Goal: Information Seeking & Learning: Learn about a topic

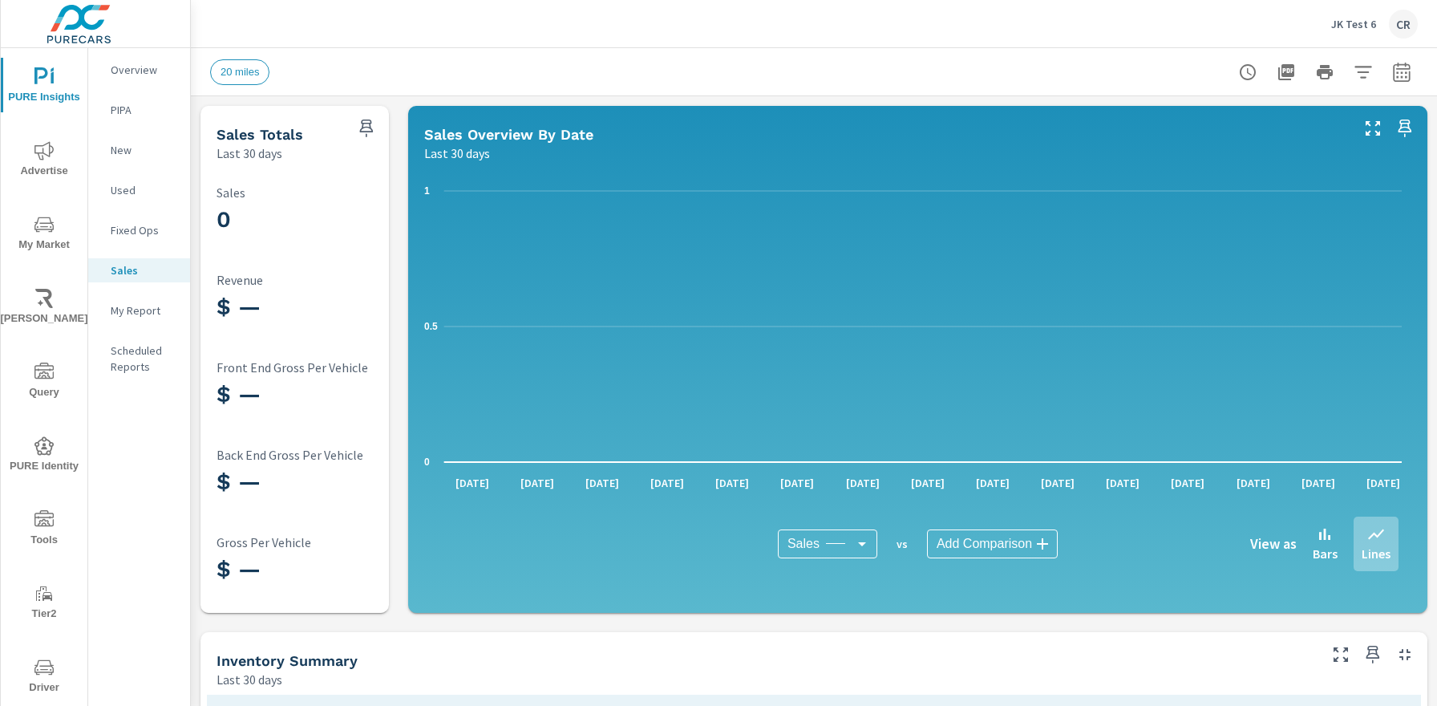
click at [145, 310] on p "My Report" at bounding box center [144, 310] width 67 height 16
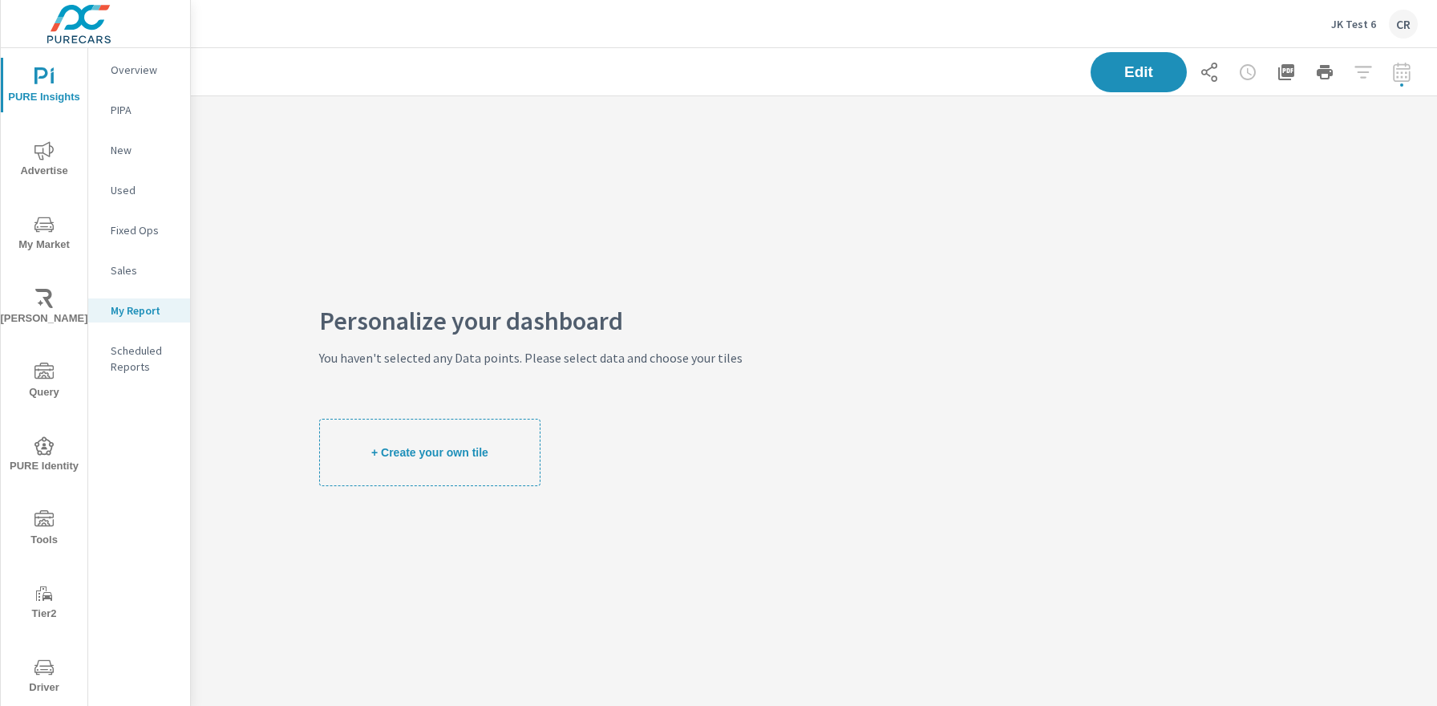
click at [146, 354] on p "Scheduled Reports" at bounding box center [144, 358] width 67 height 32
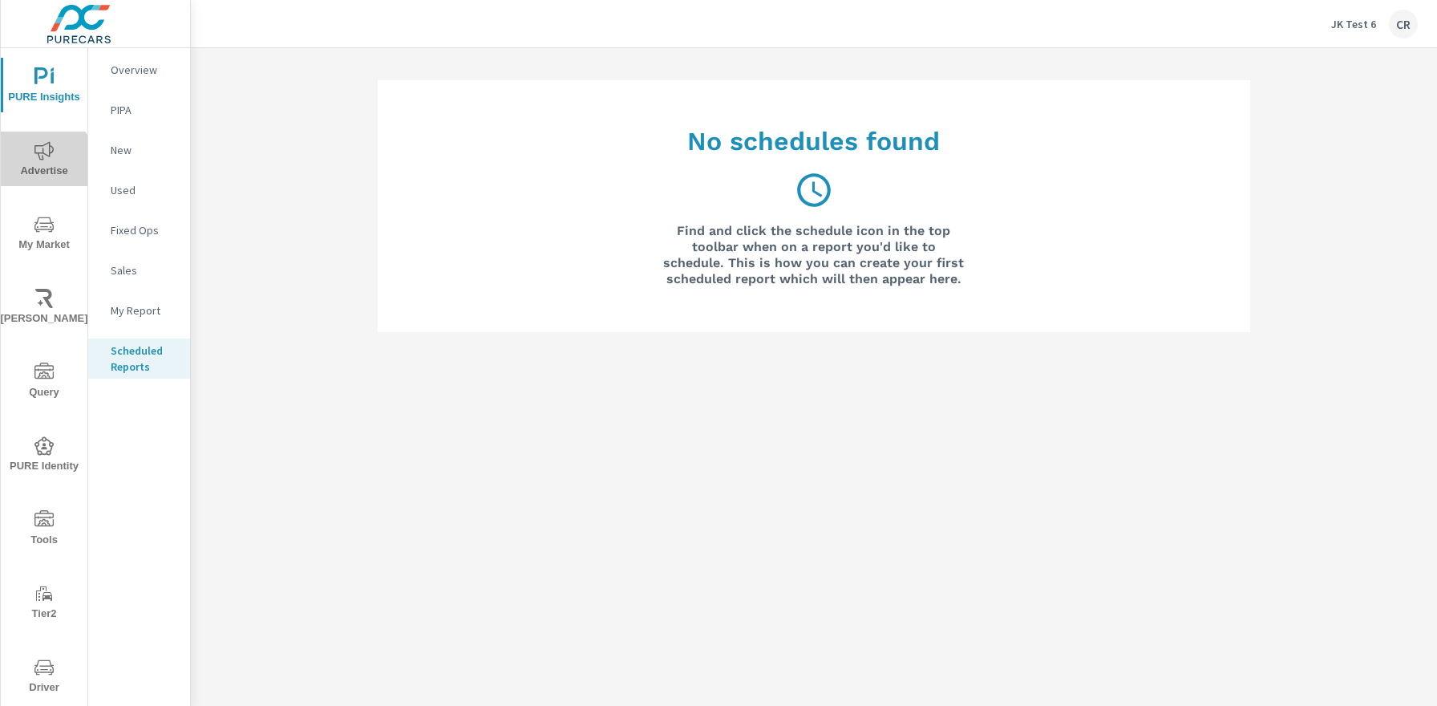
click at [43, 163] on span "Advertise" at bounding box center [44, 160] width 77 height 39
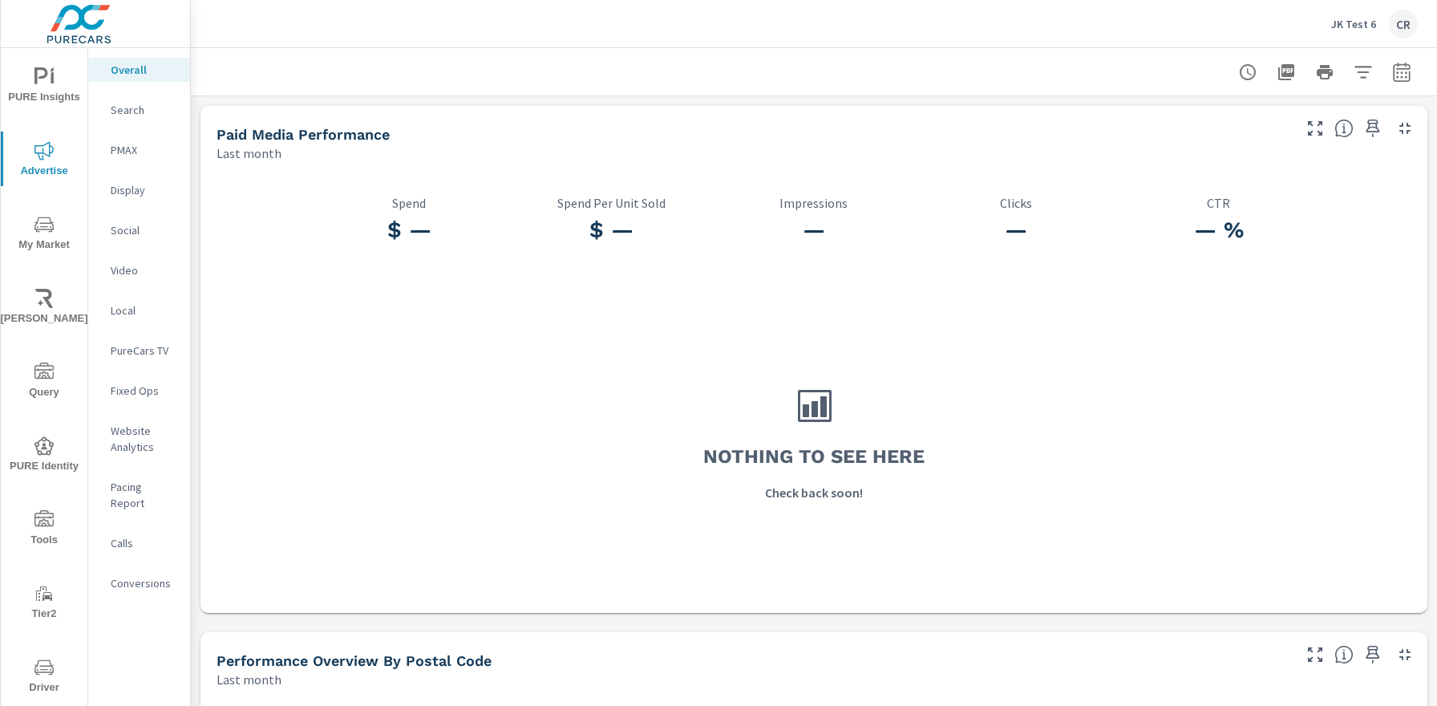
click at [128, 108] on p "Search" at bounding box center [144, 110] width 67 height 16
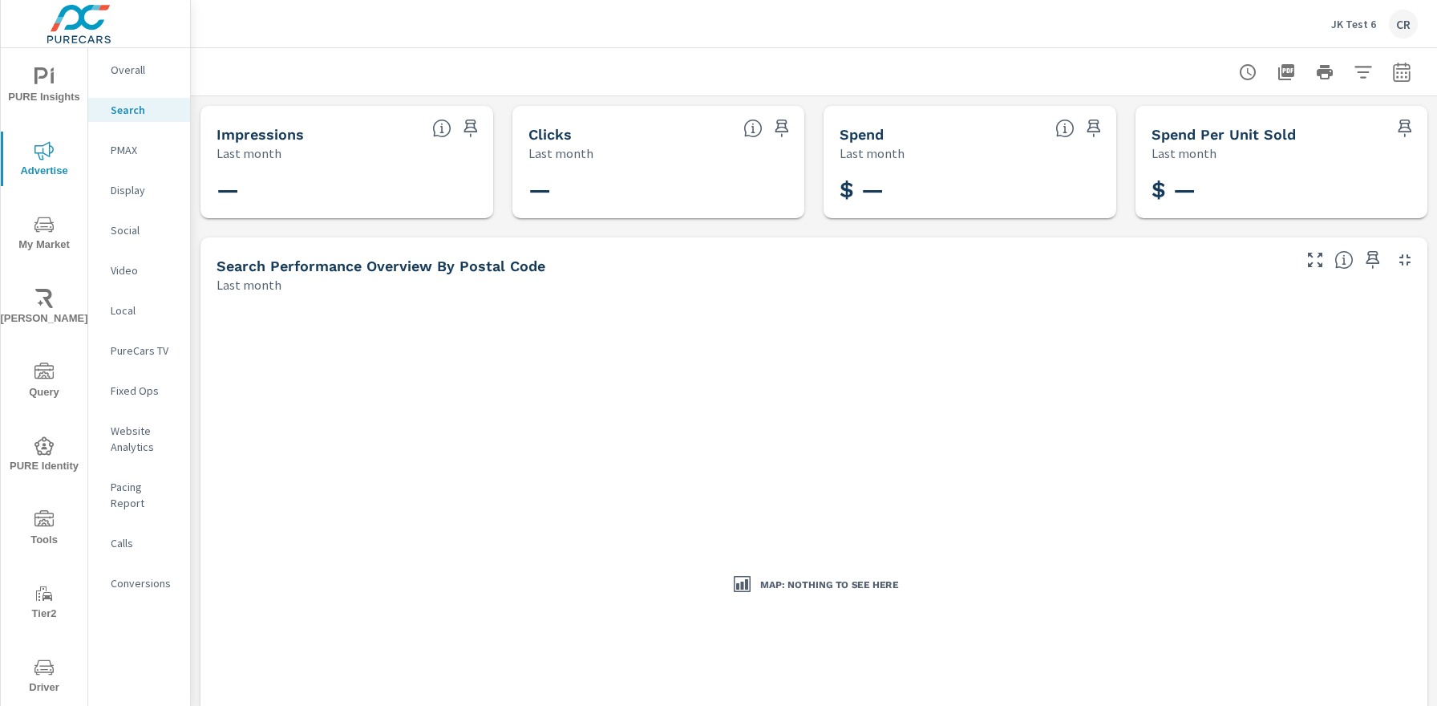
click at [138, 149] on p "PMAX" at bounding box center [144, 150] width 67 height 16
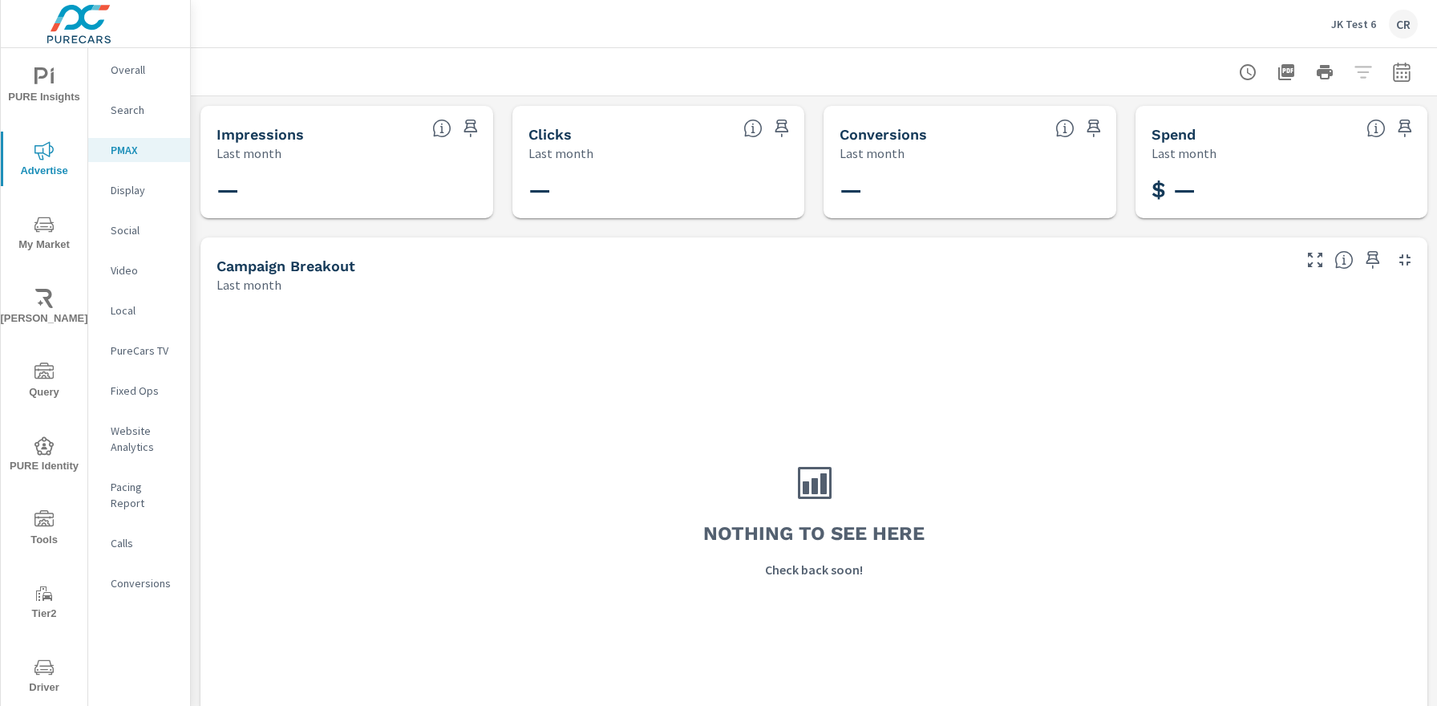
click at [137, 192] on p "Display" at bounding box center [144, 190] width 67 height 16
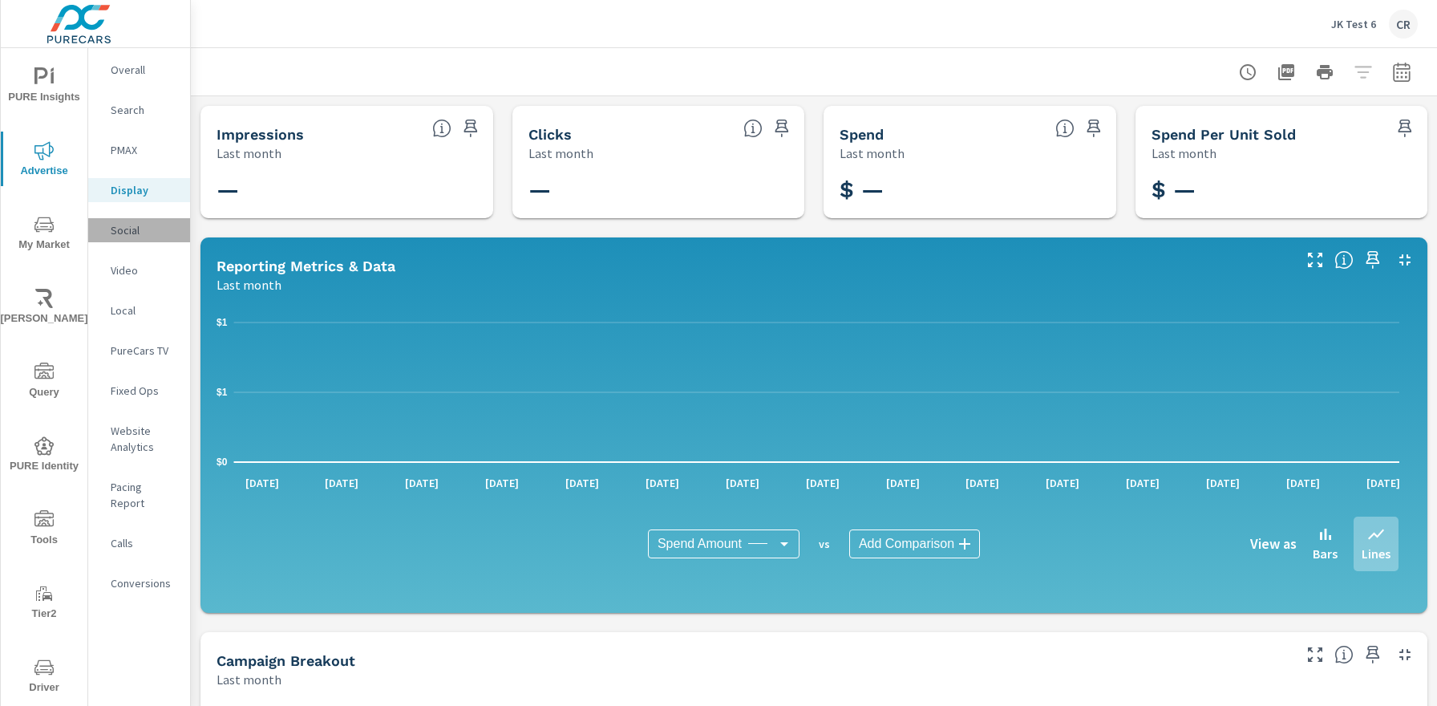
click at [116, 229] on p "Social" at bounding box center [144, 230] width 67 height 16
click at [150, 269] on p "Video" at bounding box center [144, 270] width 67 height 16
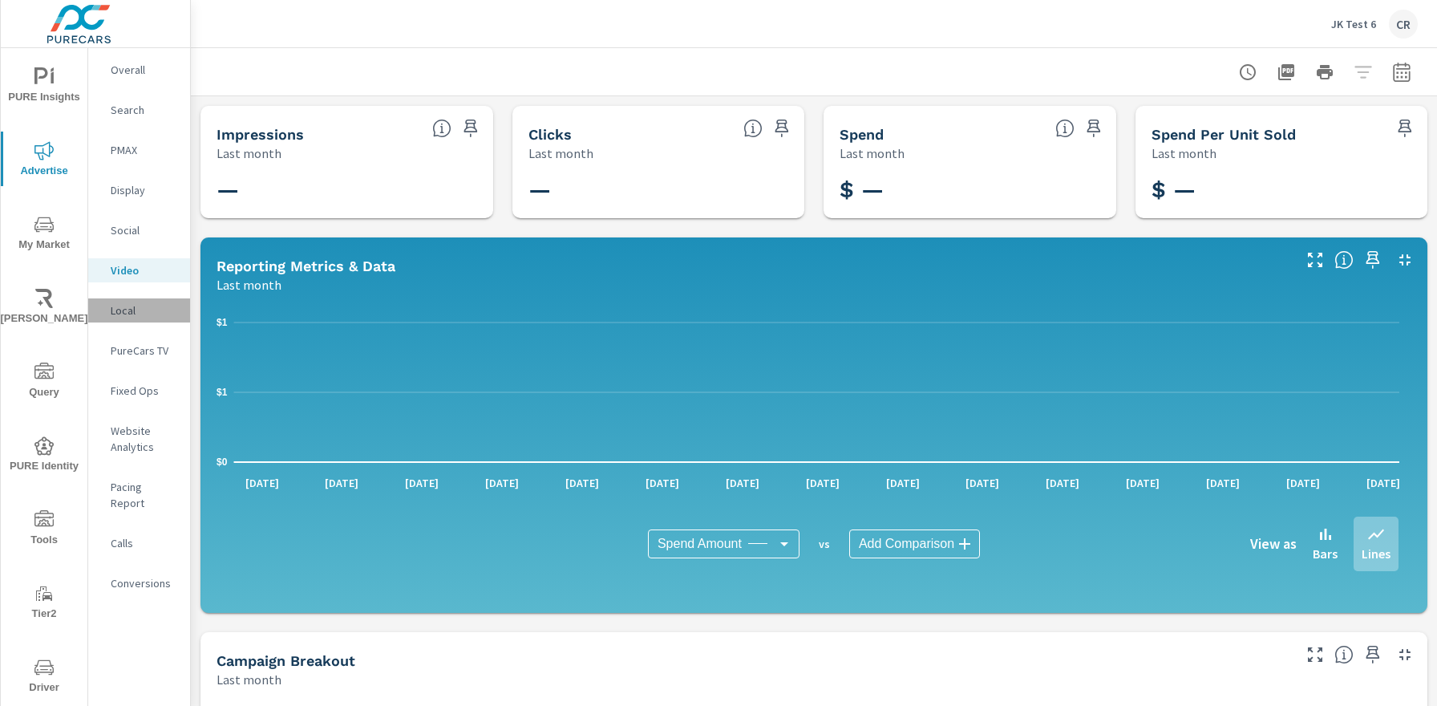
click at [138, 312] on p "Local" at bounding box center [144, 310] width 67 height 16
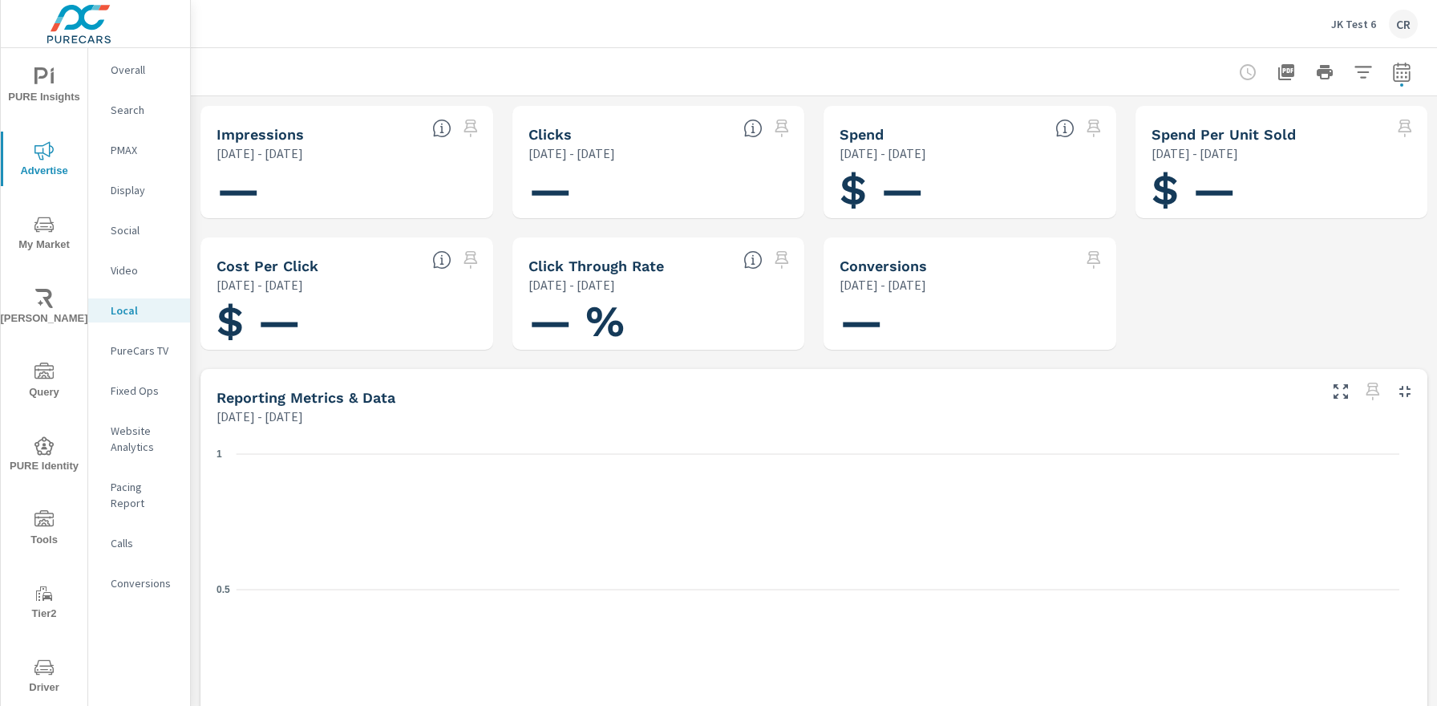
click at [149, 350] on p "PureCars TV" at bounding box center [144, 350] width 67 height 16
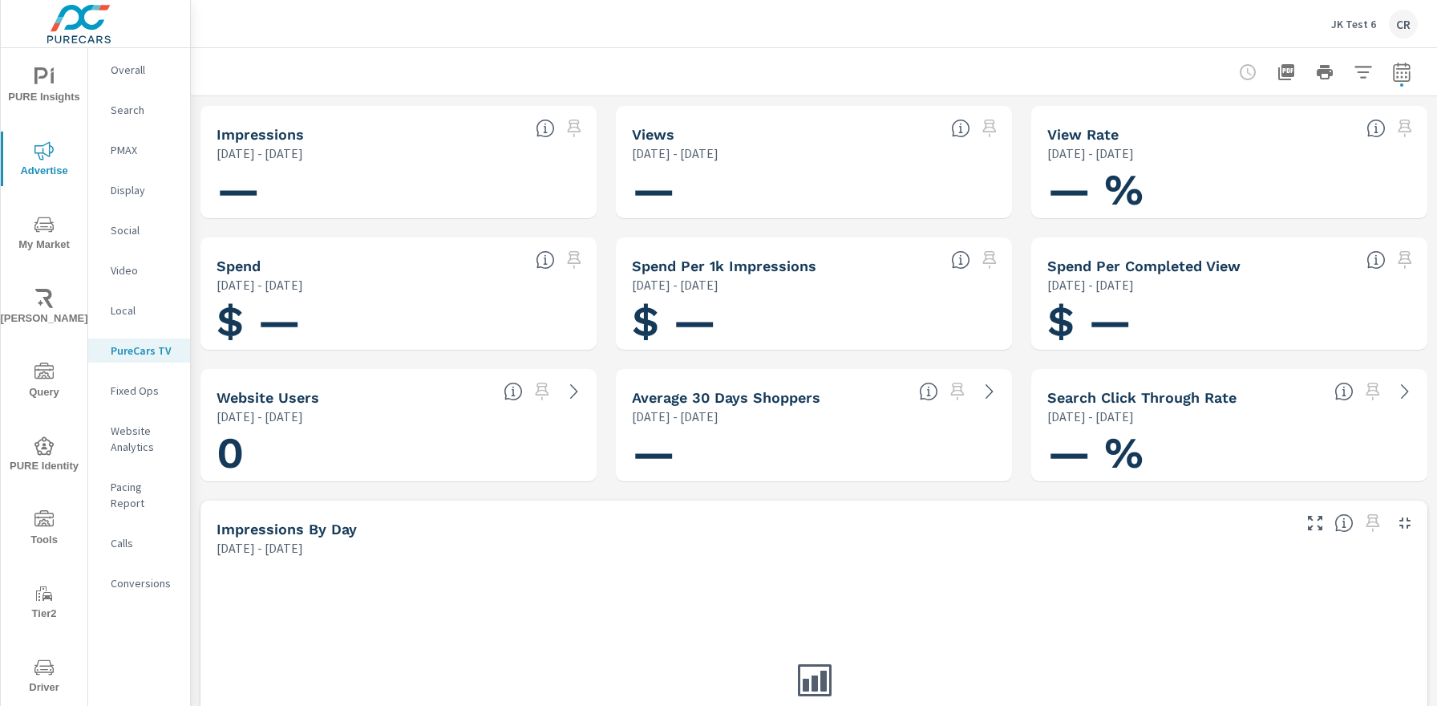
click at [142, 398] on p "Fixed Ops" at bounding box center [144, 391] width 67 height 16
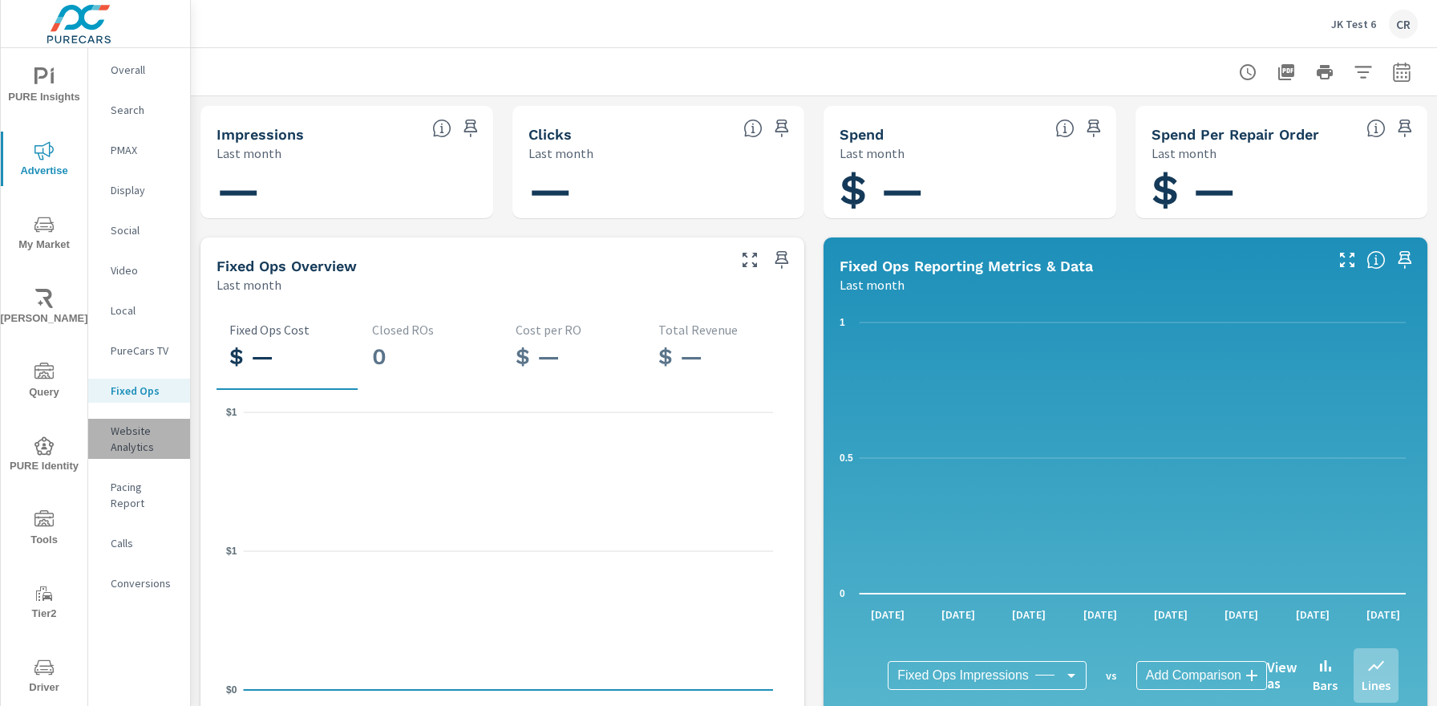
click at [138, 441] on p "Website Analytics" at bounding box center [144, 439] width 67 height 32
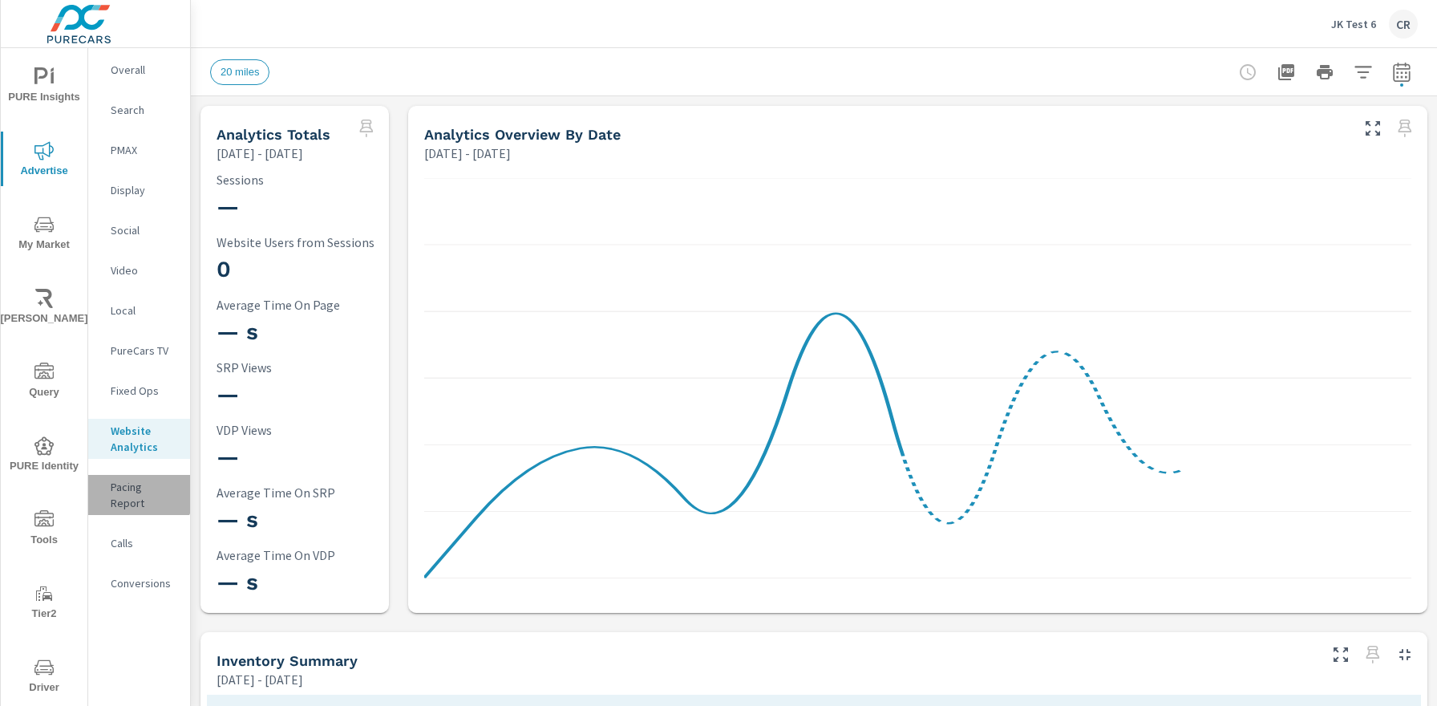
click at [138, 492] on p "Pacing Report" at bounding box center [144, 495] width 67 height 32
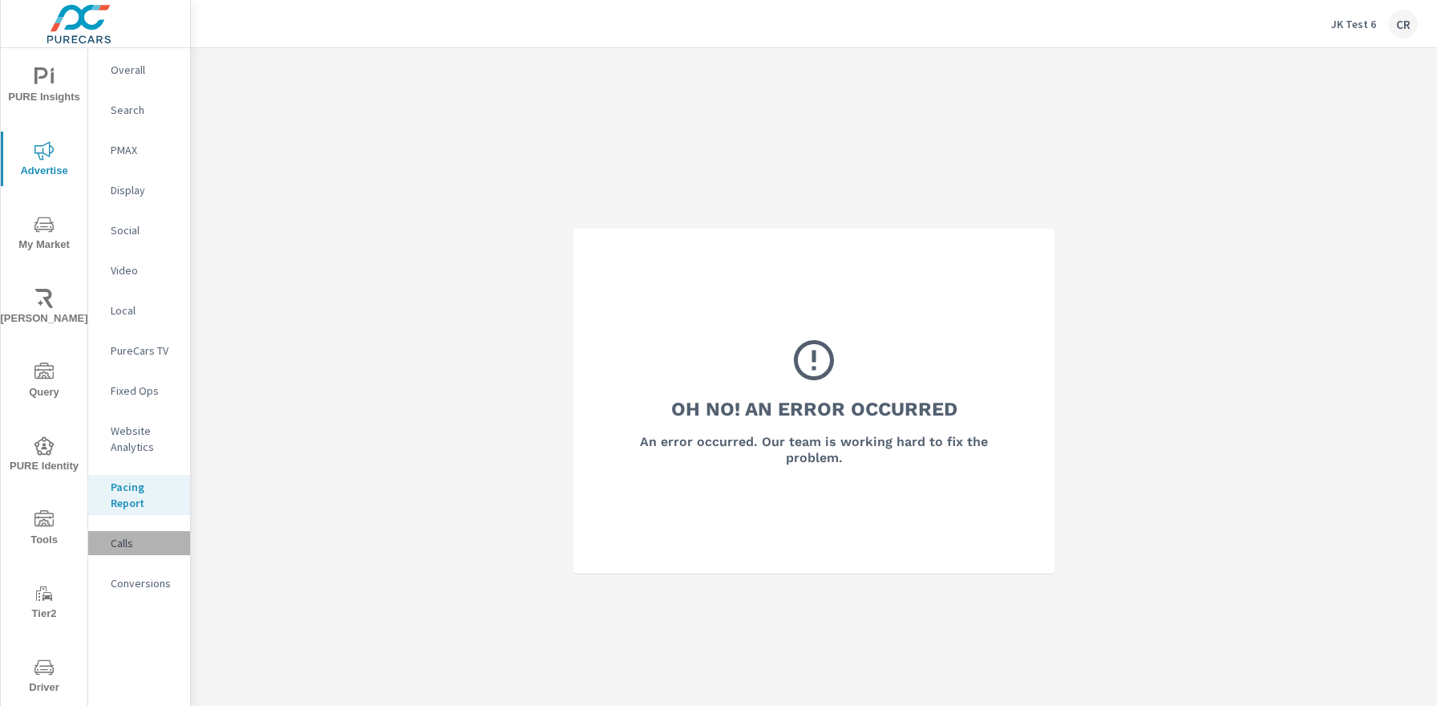
click at [130, 544] on p "Calls" at bounding box center [144, 543] width 67 height 16
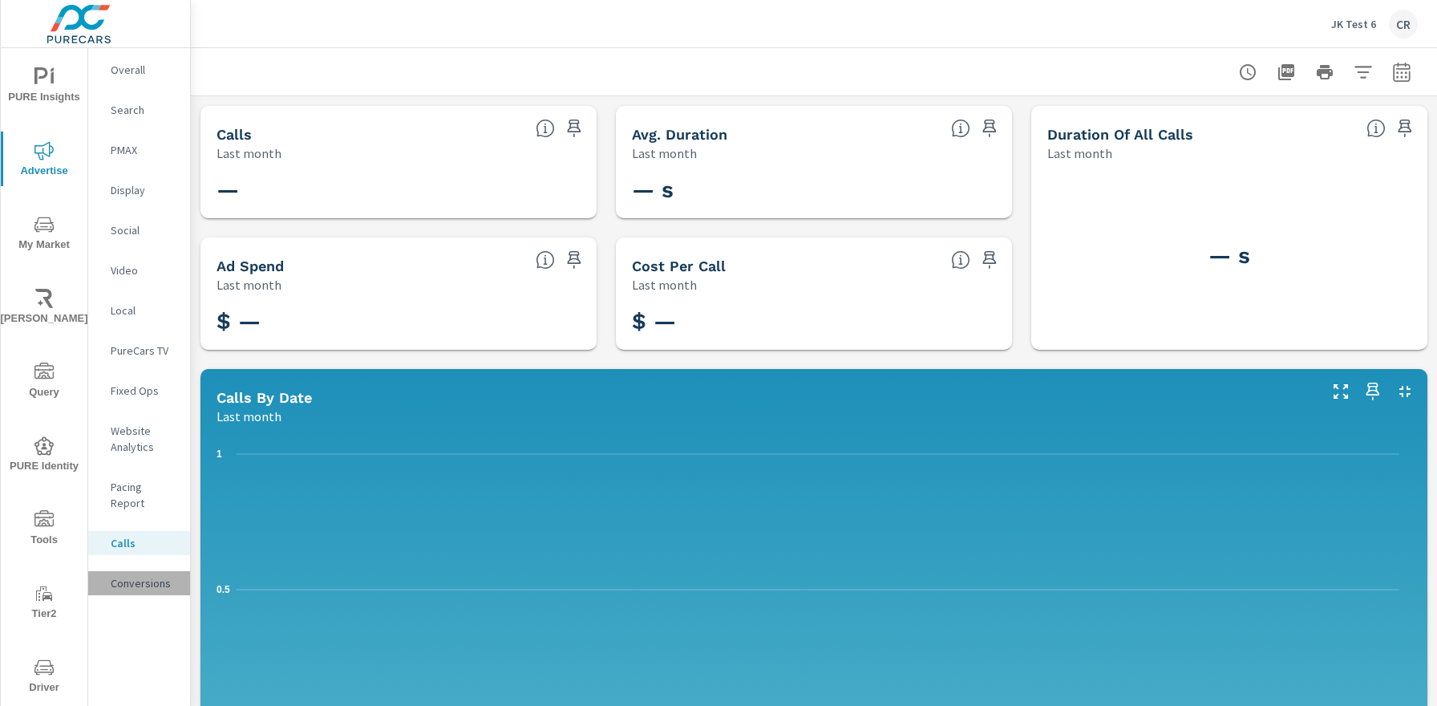
click at [152, 575] on p "Conversions" at bounding box center [144, 583] width 67 height 16
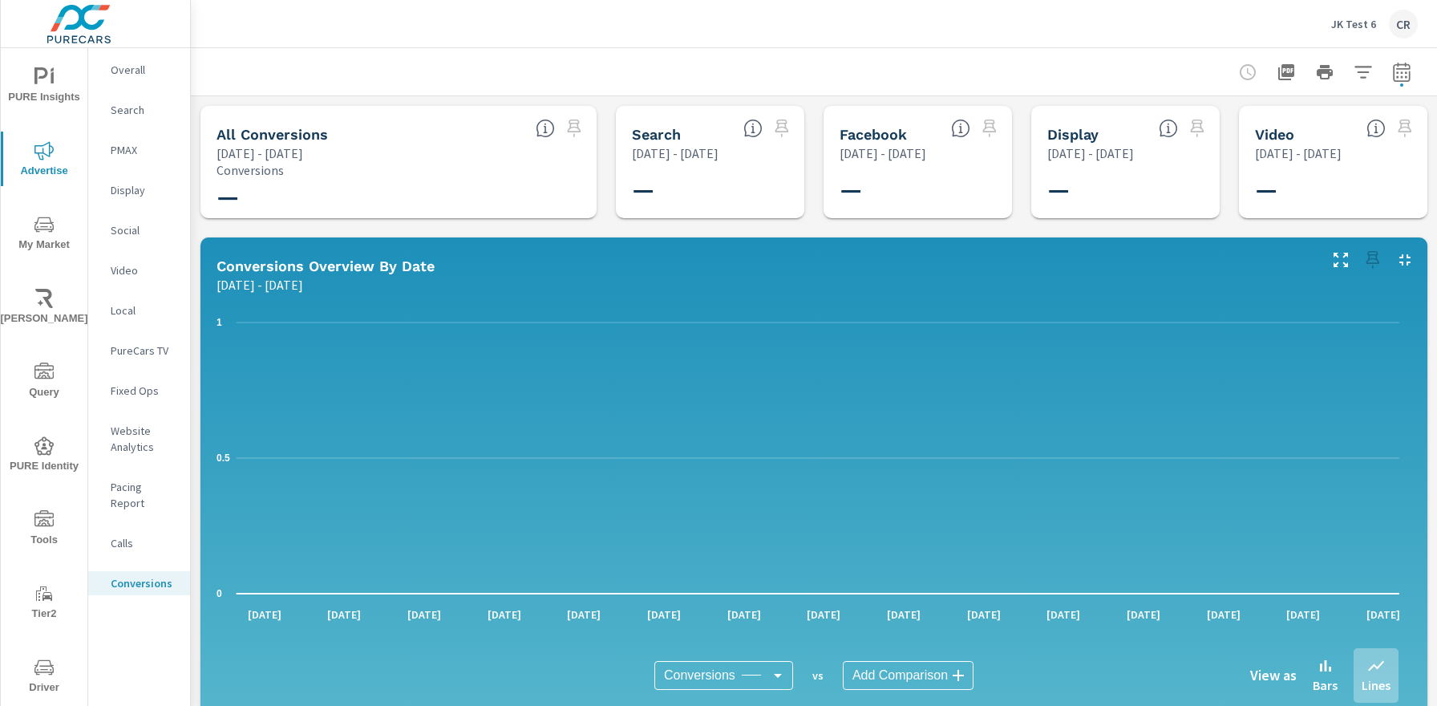
click at [47, 234] on span "My Market" at bounding box center [44, 234] width 77 height 39
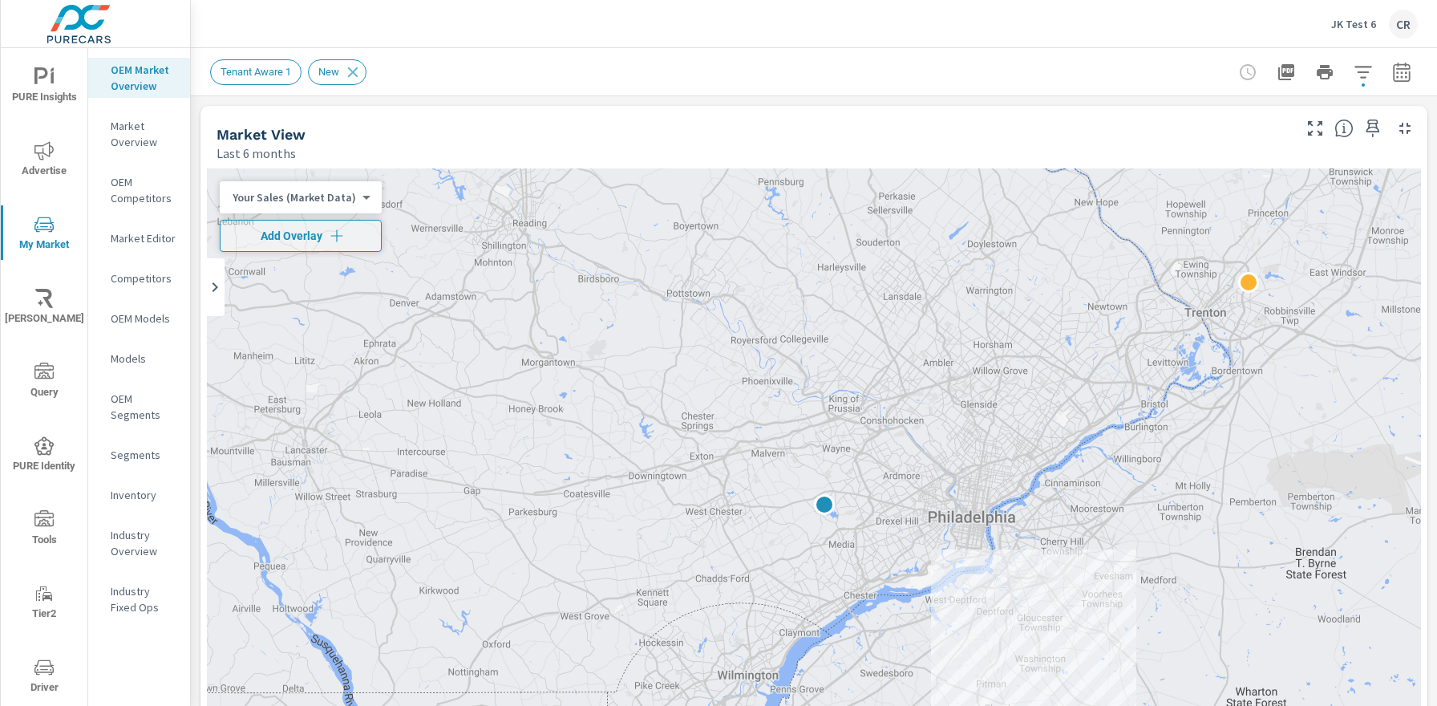
click at [123, 128] on p "Market Overview" at bounding box center [144, 134] width 67 height 32
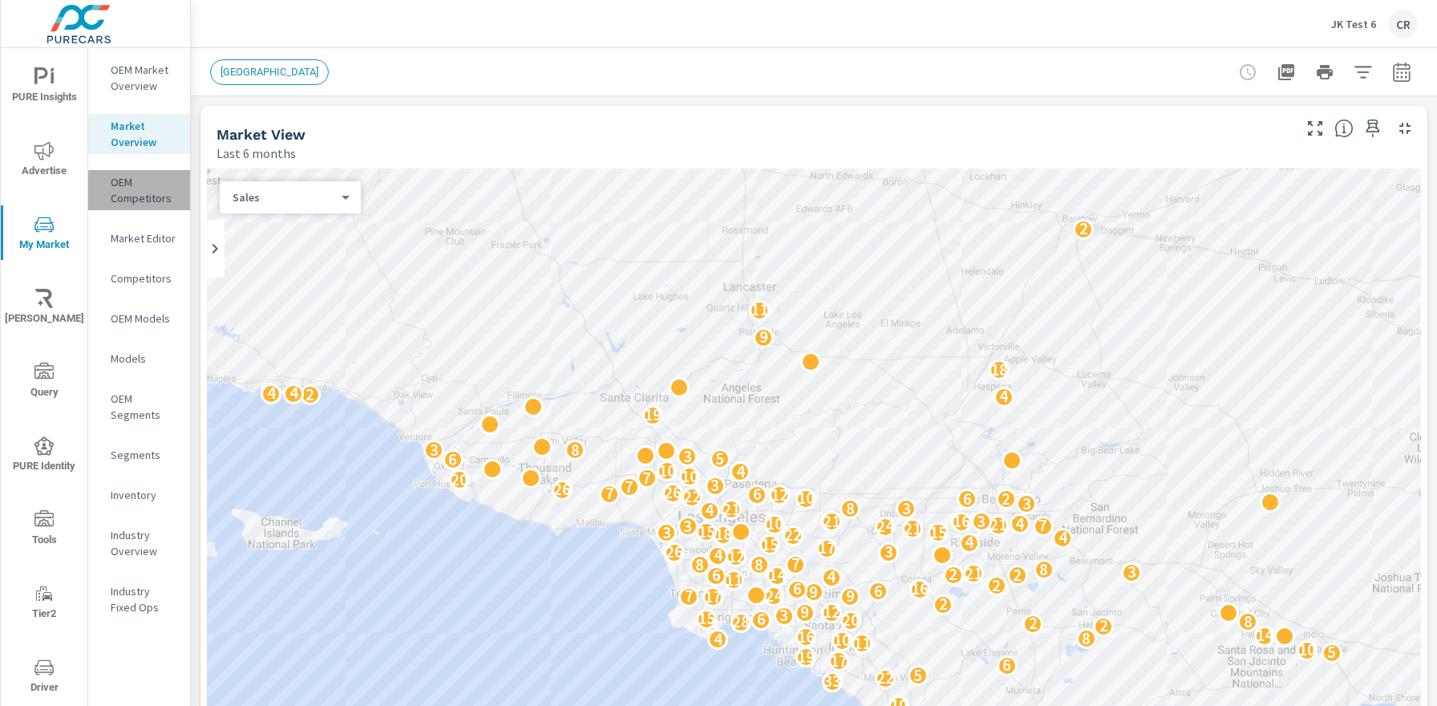
click at [130, 190] on p "OEM Competitors" at bounding box center [144, 190] width 67 height 32
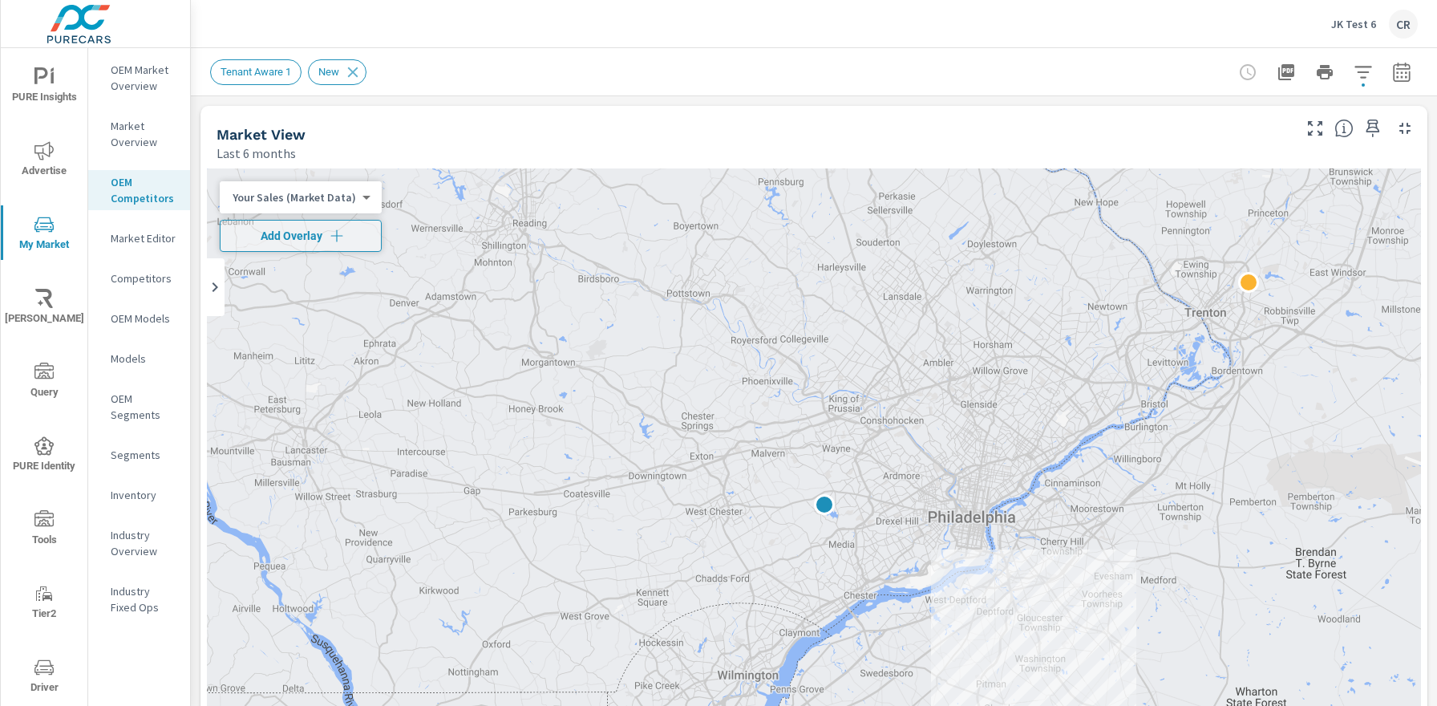
click at [136, 242] on p "Market Editor" at bounding box center [144, 238] width 67 height 16
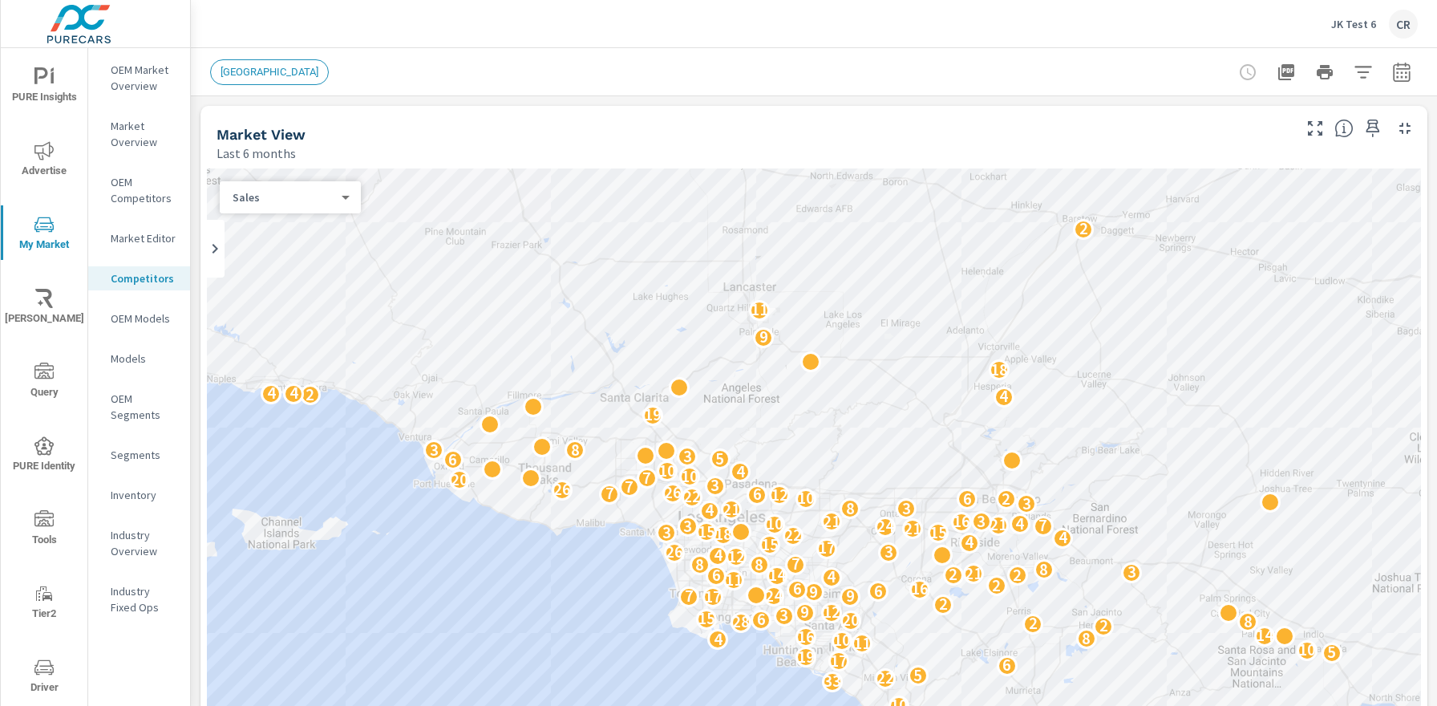
click at [136, 325] on p "OEM Models" at bounding box center [144, 318] width 67 height 16
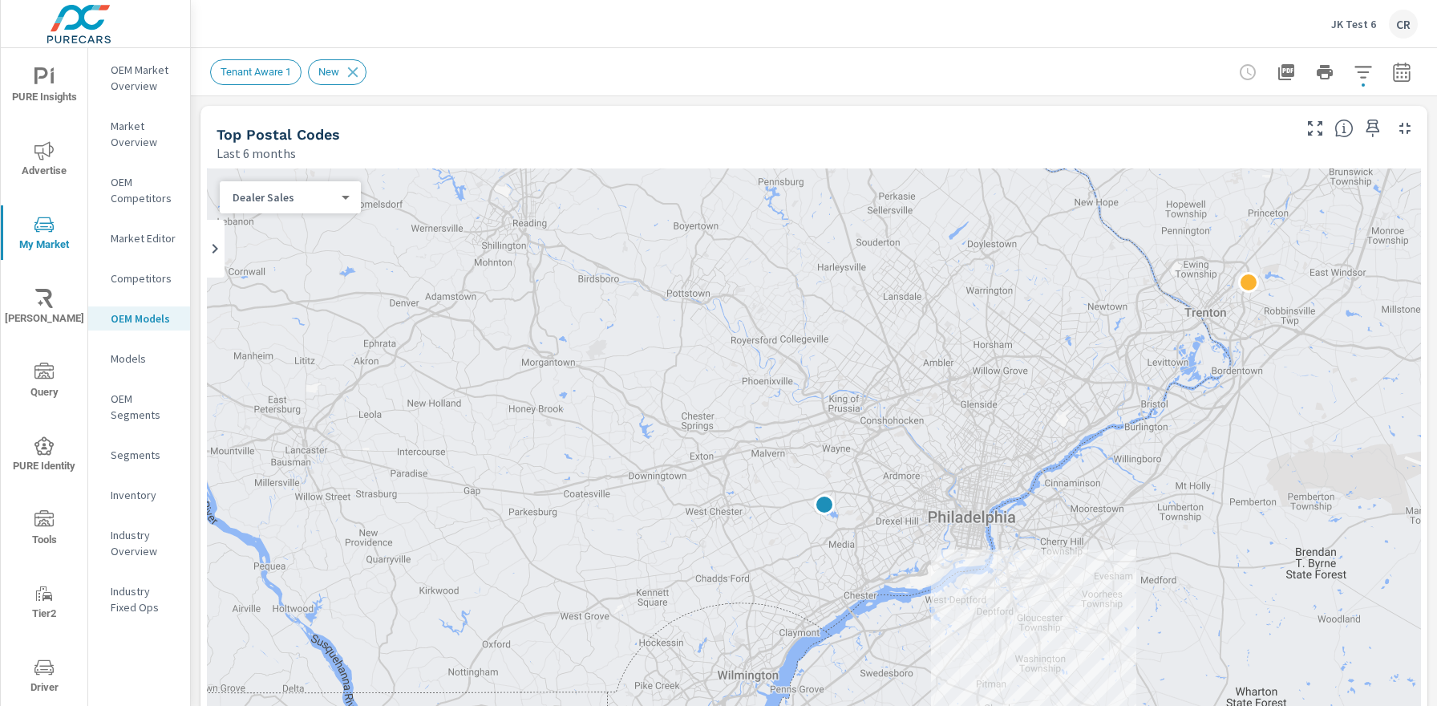
click at [140, 355] on p "Models" at bounding box center [144, 358] width 67 height 16
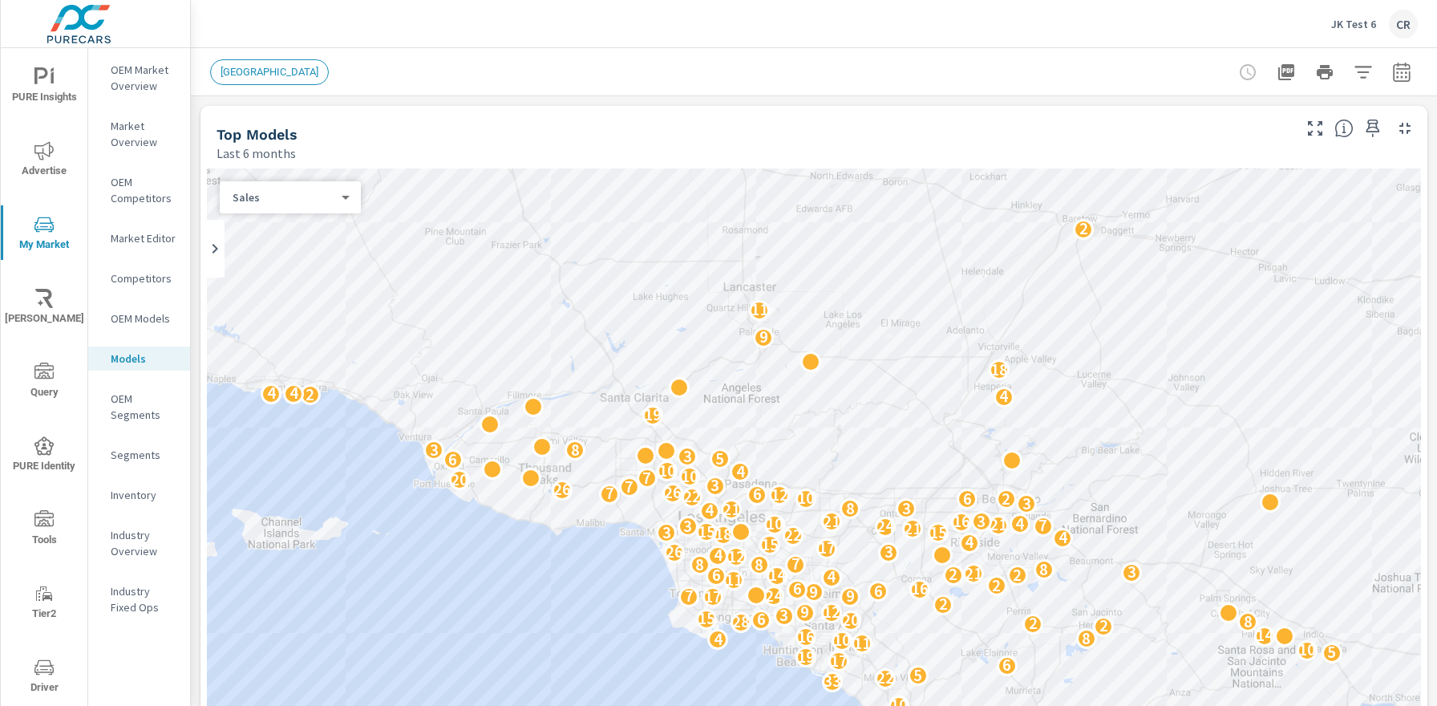
click at [133, 416] on p "OEM Segments" at bounding box center [144, 407] width 67 height 32
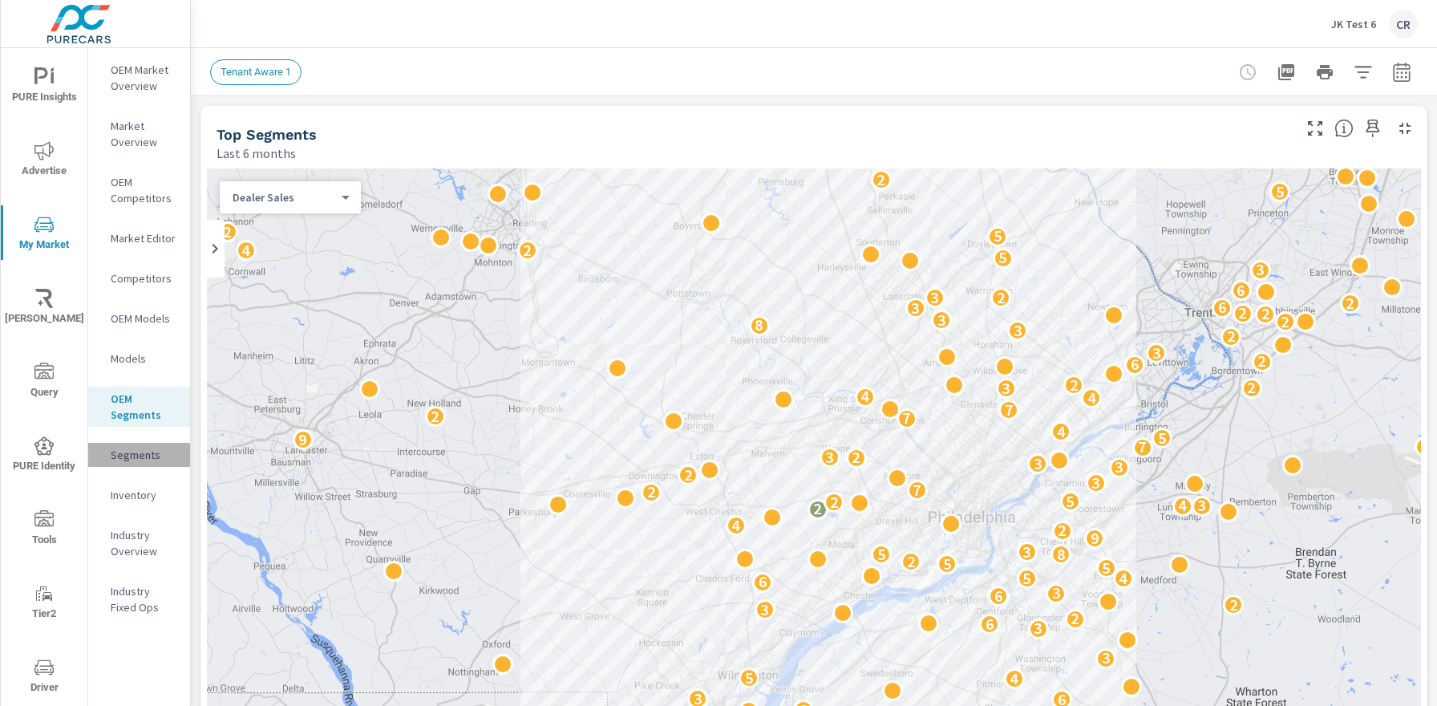
click at [135, 460] on p "Segments" at bounding box center [144, 455] width 67 height 16
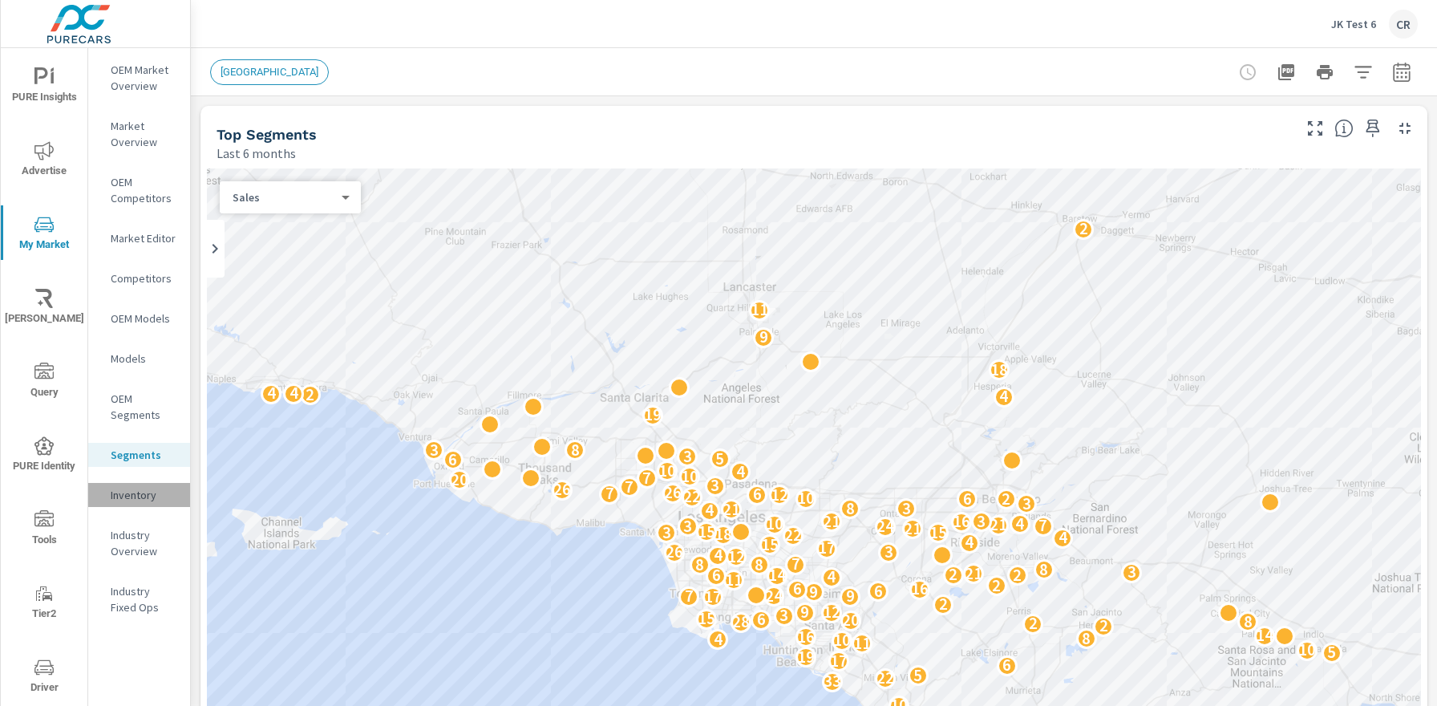
click at [144, 495] on p "Inventory" at bounding box center [144, 495] width 67 height 16
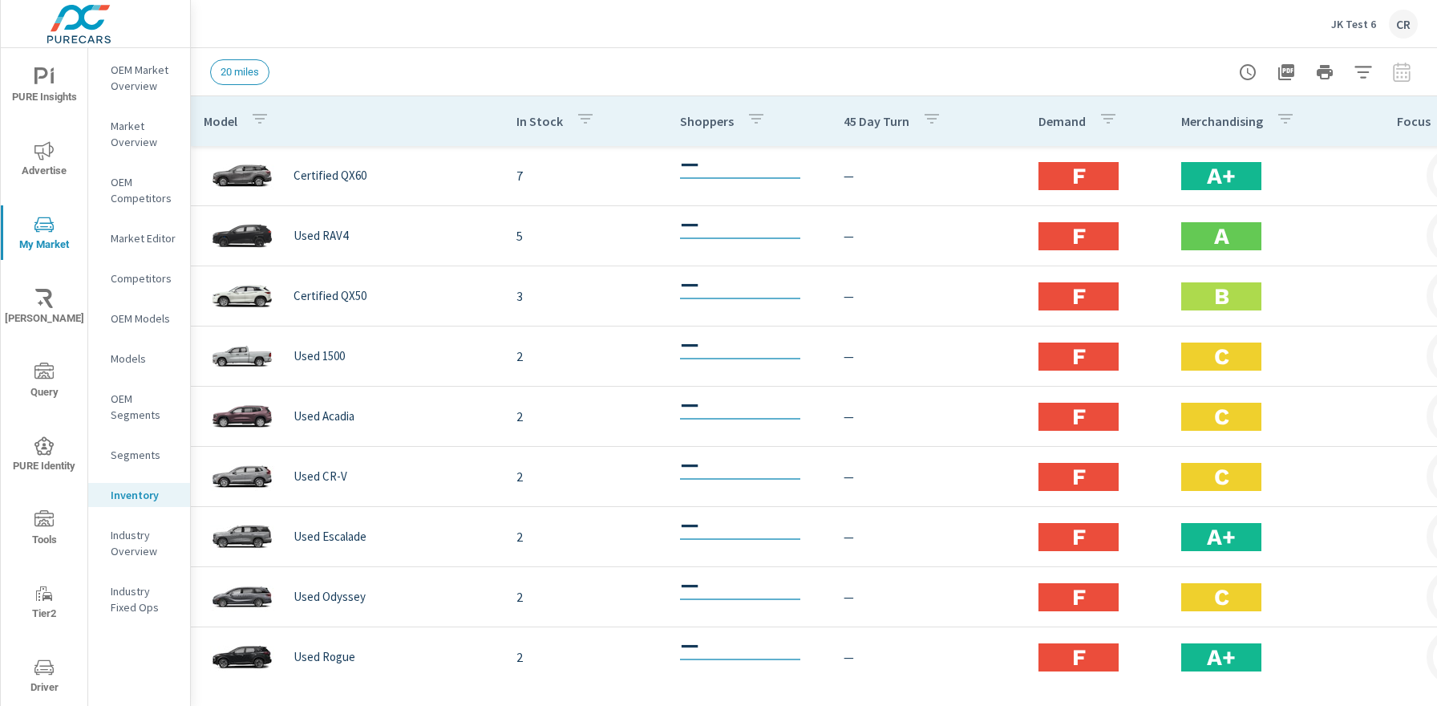
click at [133, 549] on p "Industry Overview" at bounding box center [144, 543] width 67 height 32
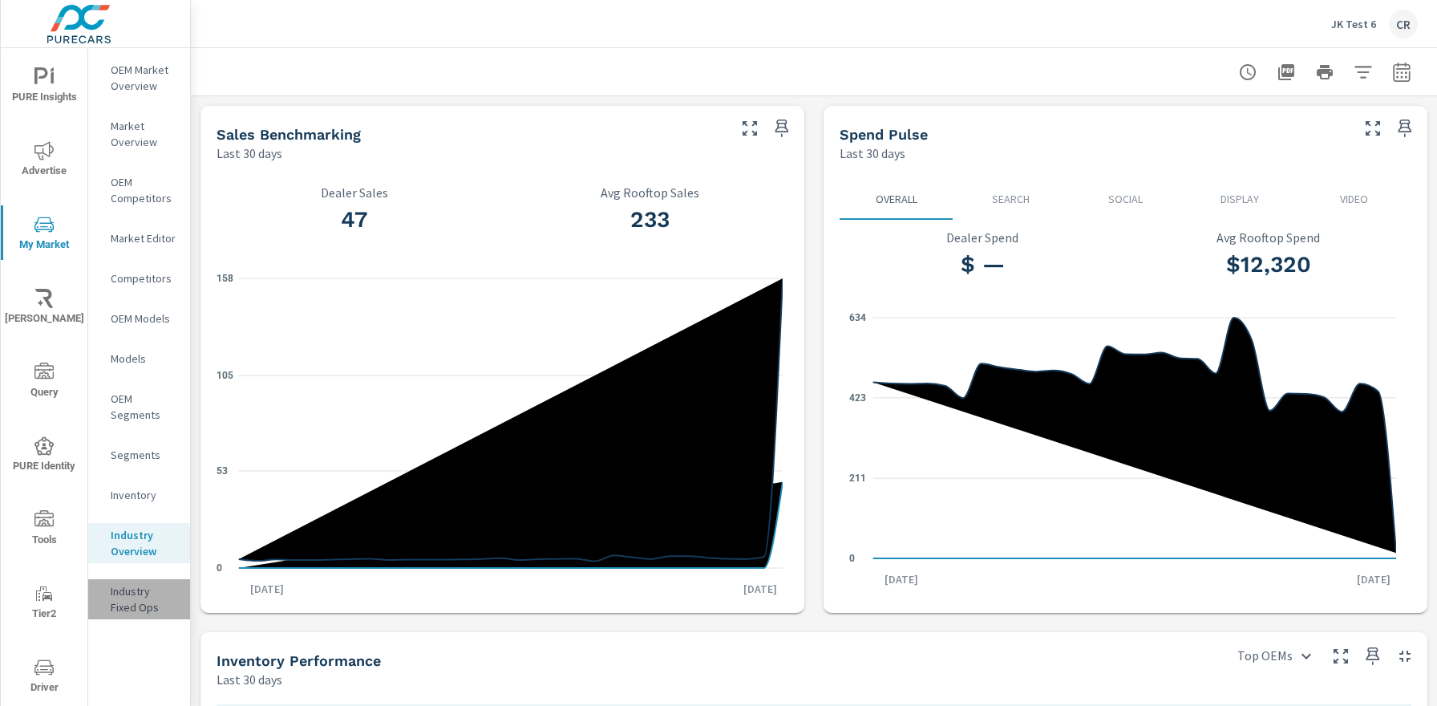
click at [123, 597] on p "Industry Fixed Ops" at bounding box center [144, 599] width 67 height 32
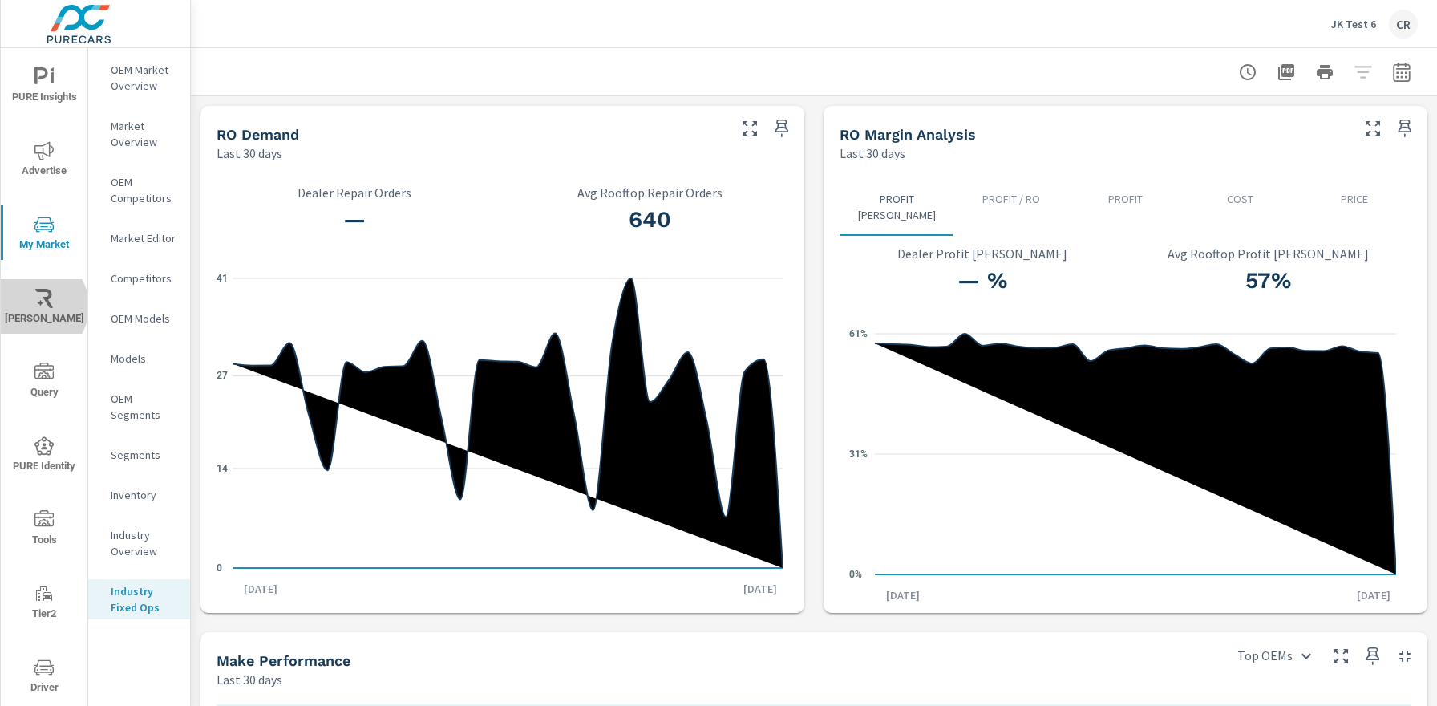
click at [34, 306] on icon "nav menu" at bounding box center [43, 298] width 19 height 19
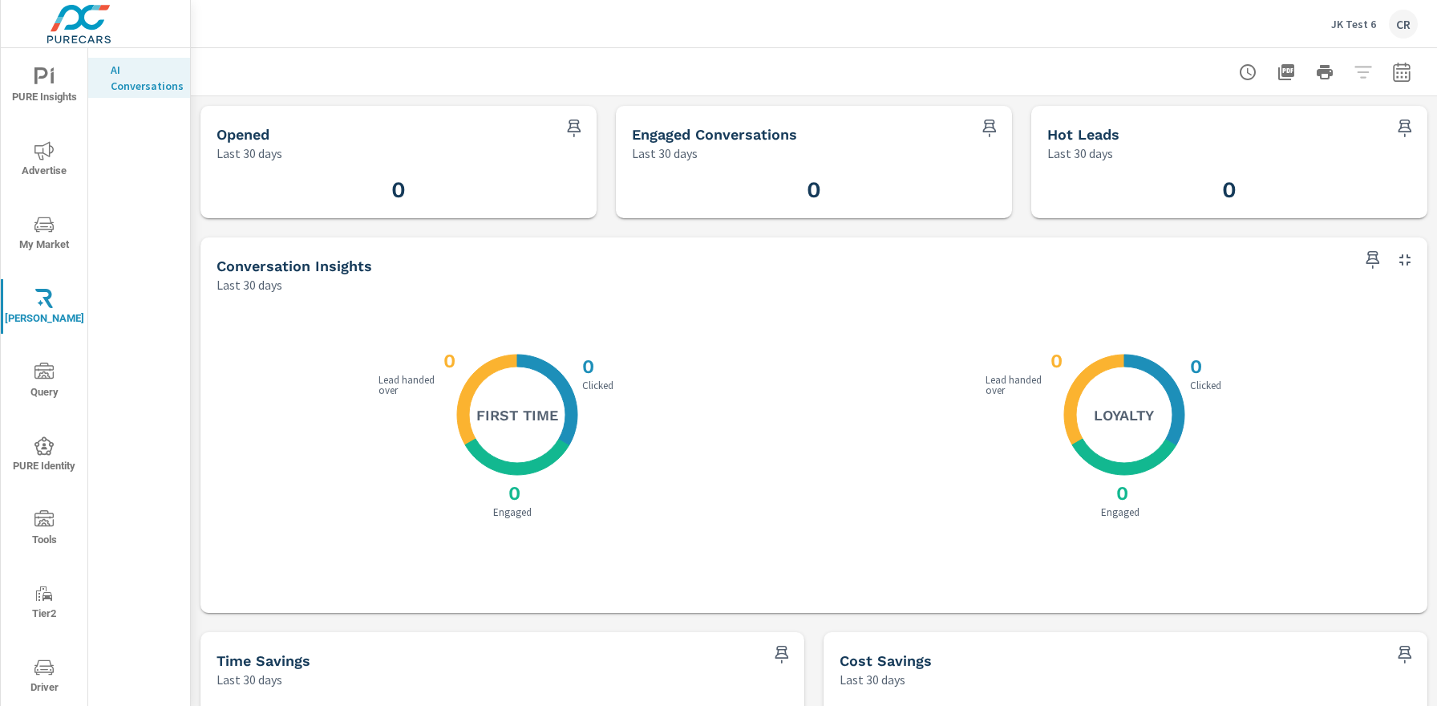
click at [43, 376] on icon "nav menu" at bounding box center [43, 372] width 19 height 19
